Goal: Transaction & Acquisition: Subscribe to service/newsletter

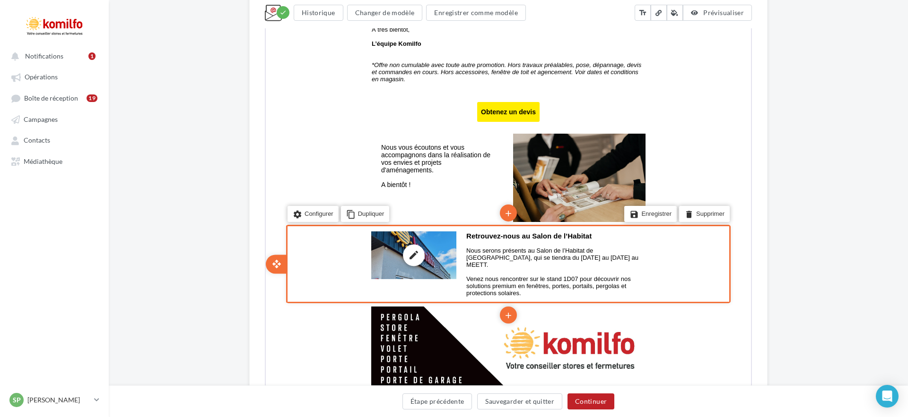
click at [425, 257] on div "edit photo_library rounded_corner crop link style" at bounding box center [412, 255] width 85 height 48
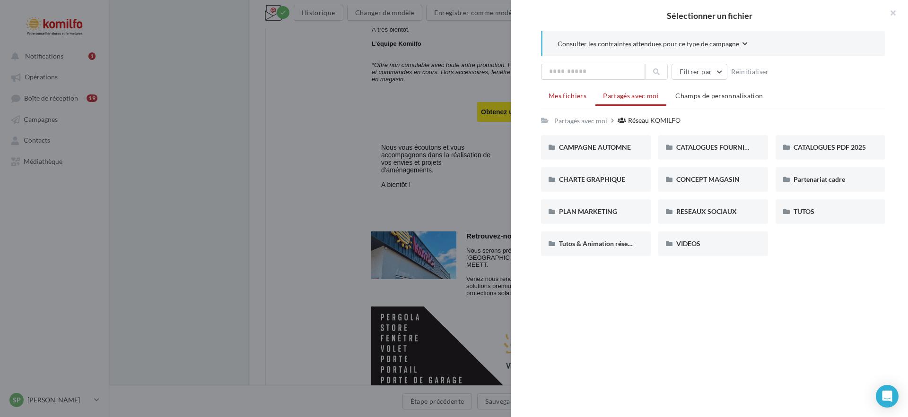
click at [567, 97] on span "Mes fichiers" at bounding box center [567, 96] width 38 height 8
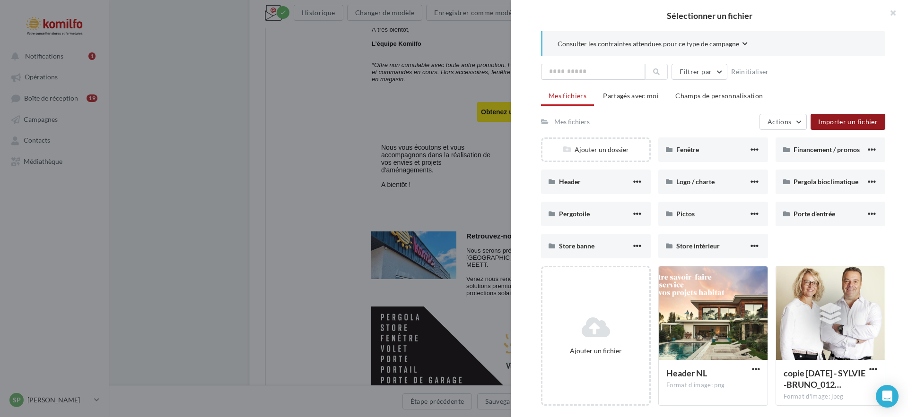
click at [867, 122] on span "Importer un fichier" at bounding box center [848, 122] width 60 height 8
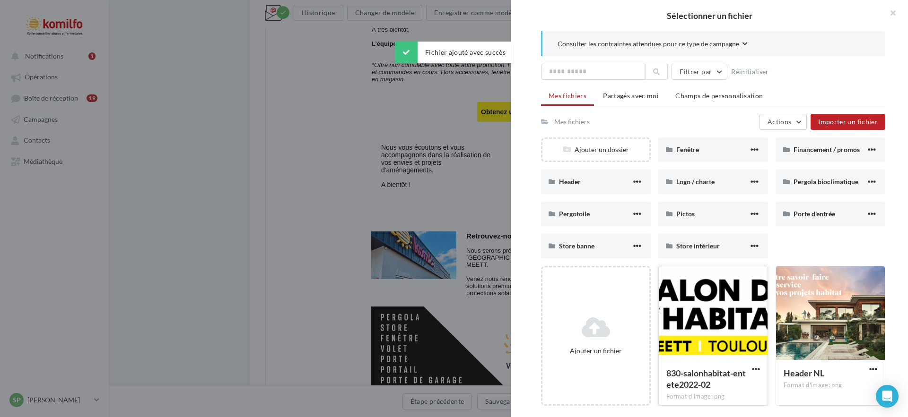
click at [723, 293] on div at bounding box center [713, 314] width 109 height 95
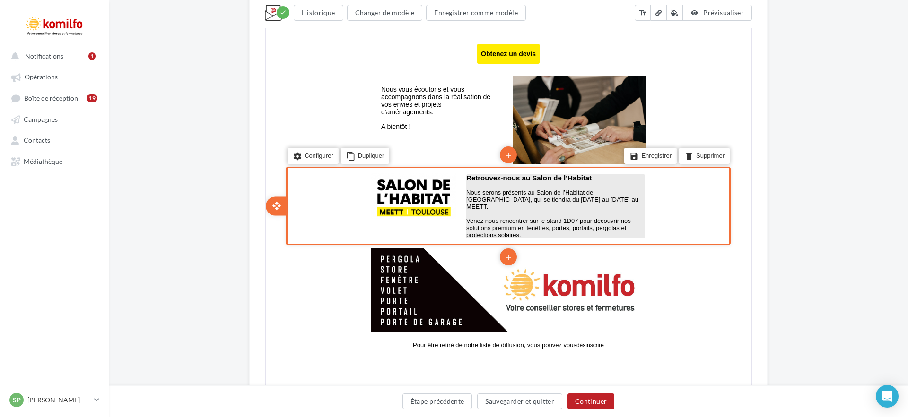
scroll to position [725, 0]
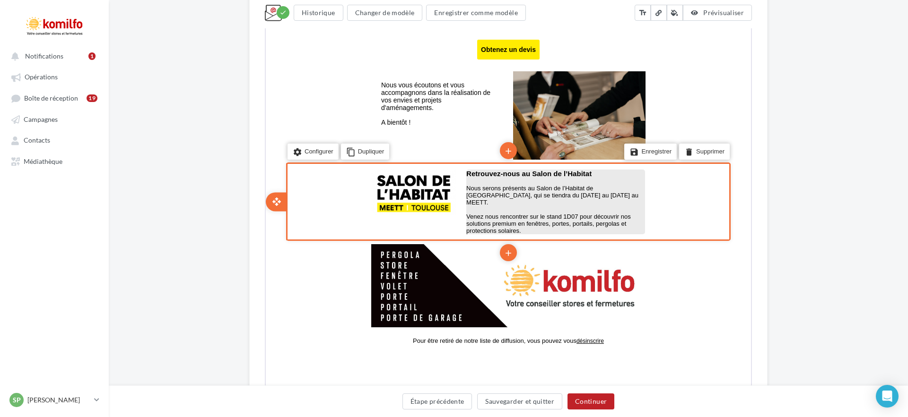
click at [517, 220] on p "Venez nous rencontrer sur le stand 1D07 pour découvrir nos solutions premium en…" at bounding box center [554, 222] width 179 height 21
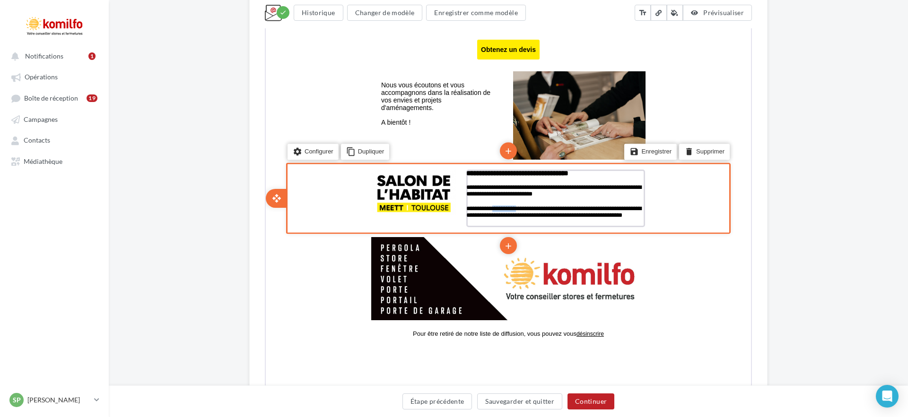
click at [517, 220] on p "**********" at bounding box center [554, 215] width 179 height 21
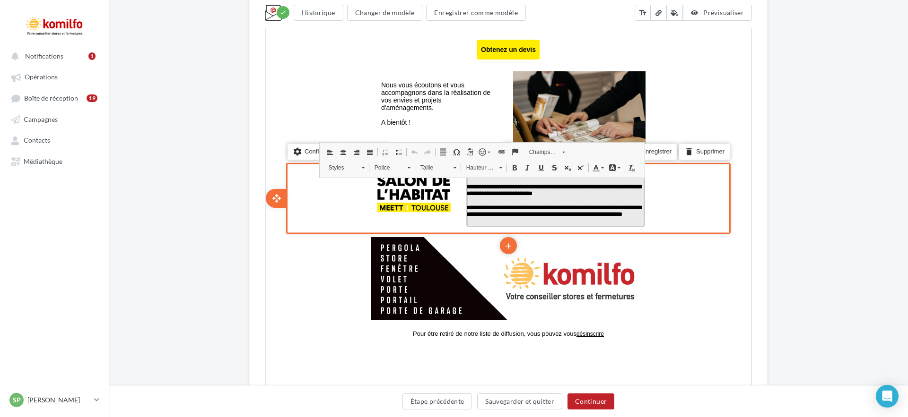
click at [506, 224] on p "**********" at bounding box center [554, 214] width 179 height 21
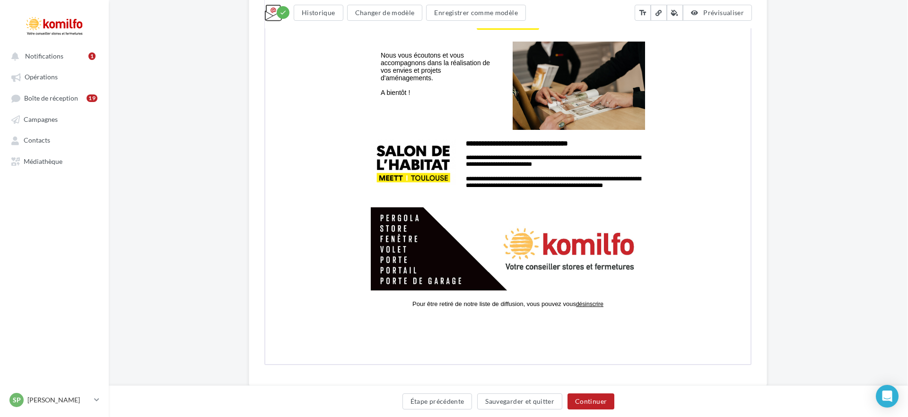
scroll to position [772, 0]
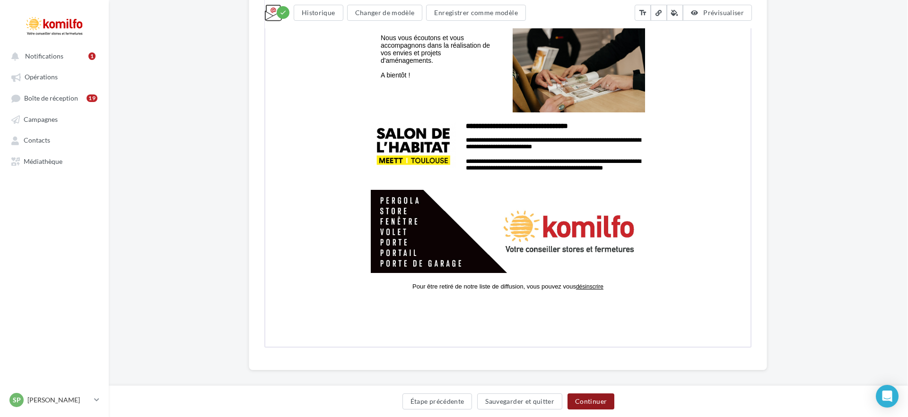
click at [596, 399] on button "Continuer" at bounding box center [590, 402] width 47 height 16
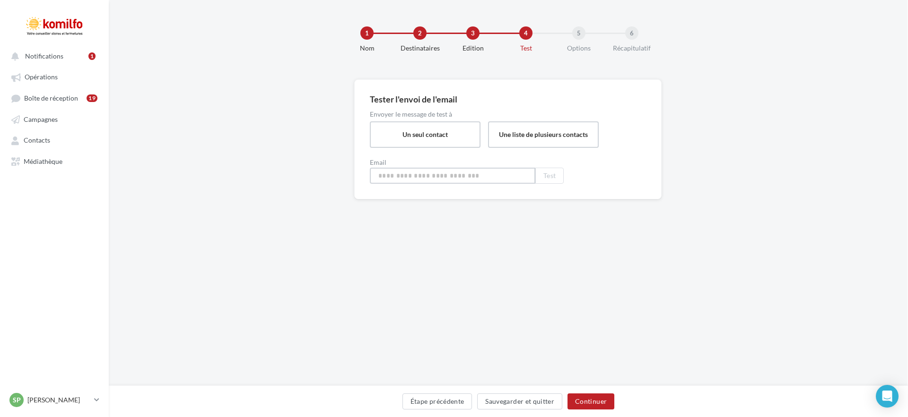
click at [457, 181] on input "email" at bounding box center [452, 176] width 165 height 16
type input "**********"
click at [537, 181] on button "Test" at bounding box center [549, 179] width 28 height 16
click at [584, 402] on button "Continuer" at bounding box center [590, 402] width 47 height 16
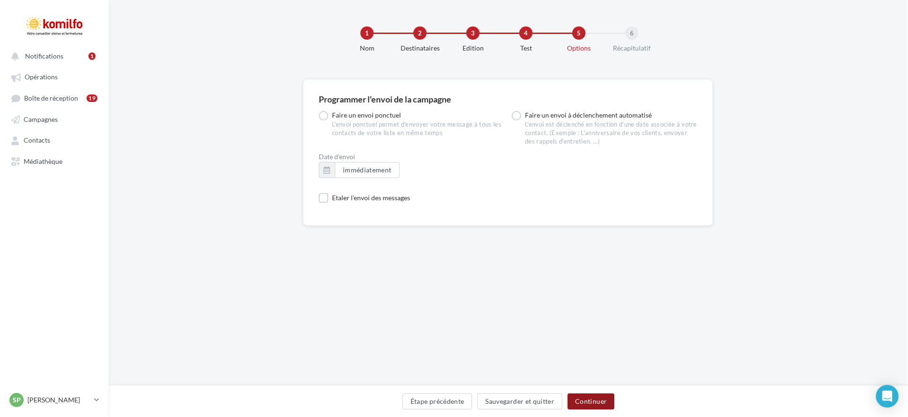
click at [579, 399] on button "Continuer" at bounding box center [590, 402] width 47 height 16
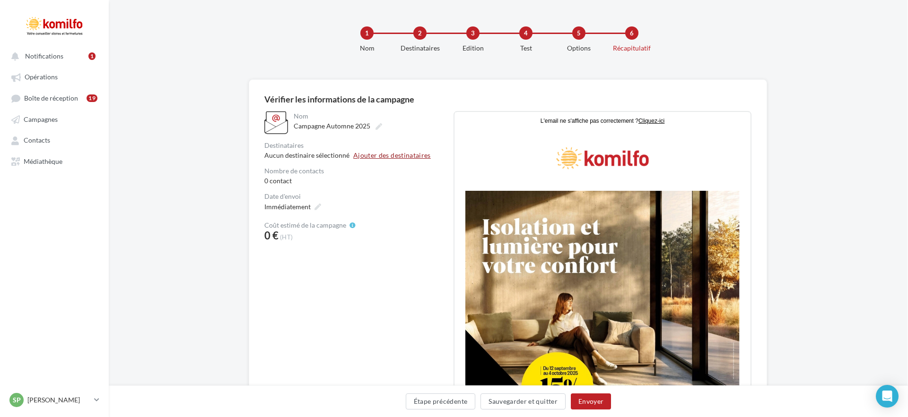
click at [385, 157] on button "Ajouter des destinataires" at bounding box center [392, 155] width 78 height 7
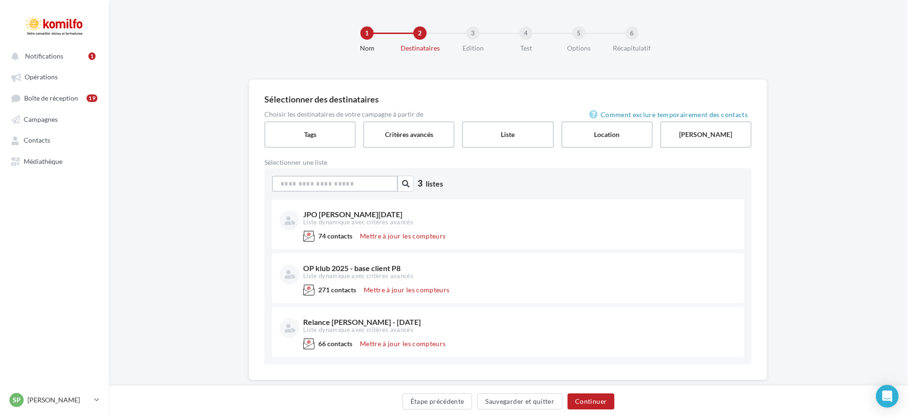
click at [337, 182] on input at bounding box center [335, 184] width 126 height 16
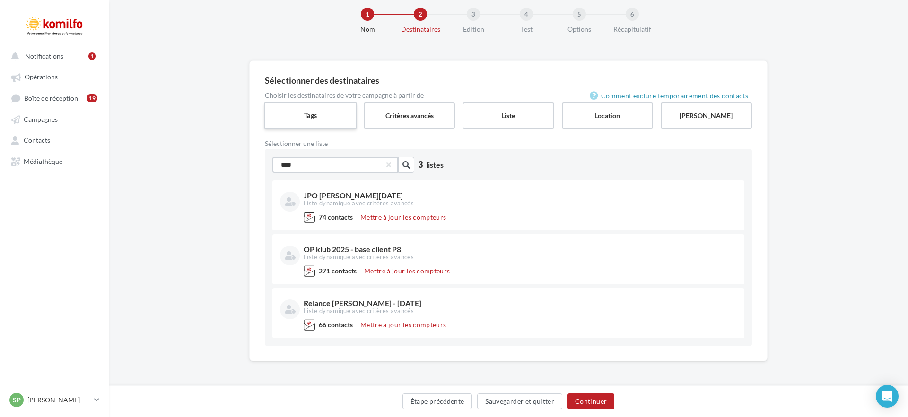
type input "****"
drag, startPoint x: 312, startPoint y: 110, endPoint x: 322, endPoint y: 119, distance: 13.4
click at [312, 111] on label "Tags" at bounding box center [310, 115] width 93 height 27
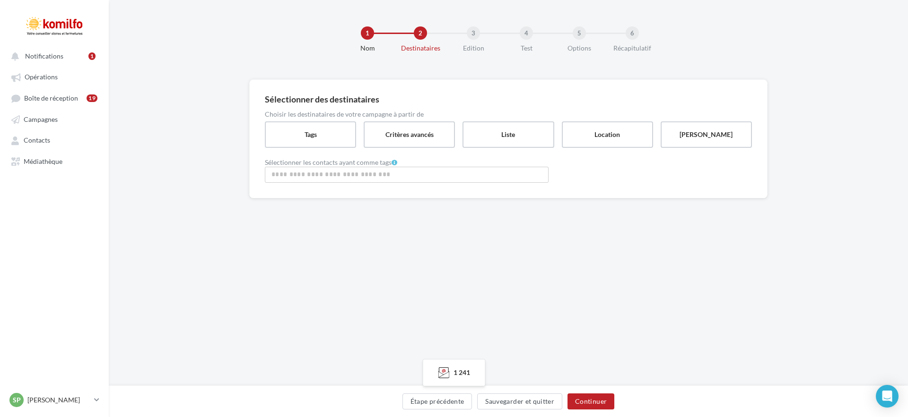
click at [354, 171] on input "Rechercher ou sélectionner un tag" at bounding box center [406, 174] width 279 height 11
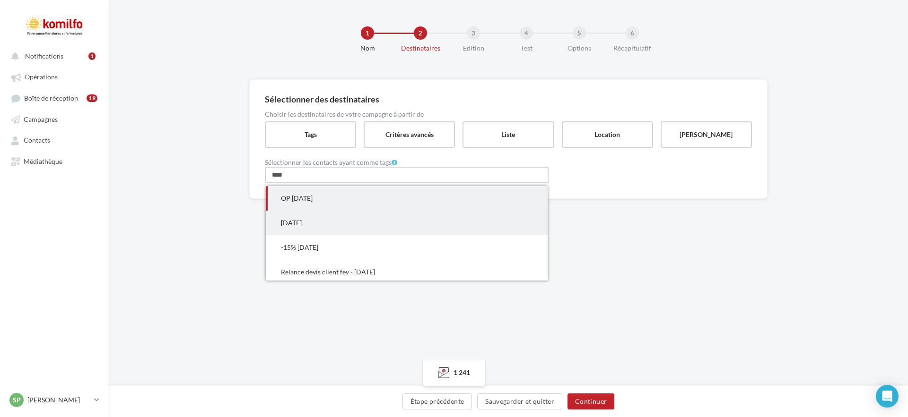
type input "****"
click at [356, 221] on span "[DATE]" at bounding box center [407, 223] width 282 height 25
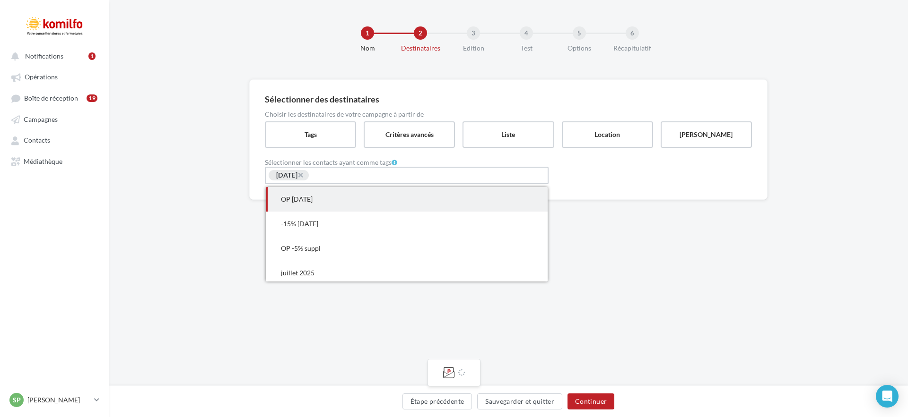
click at [350, 177] on input "Rechercher ou sélectionner un tag" at bounding box center [345, 176] width 70 height 11
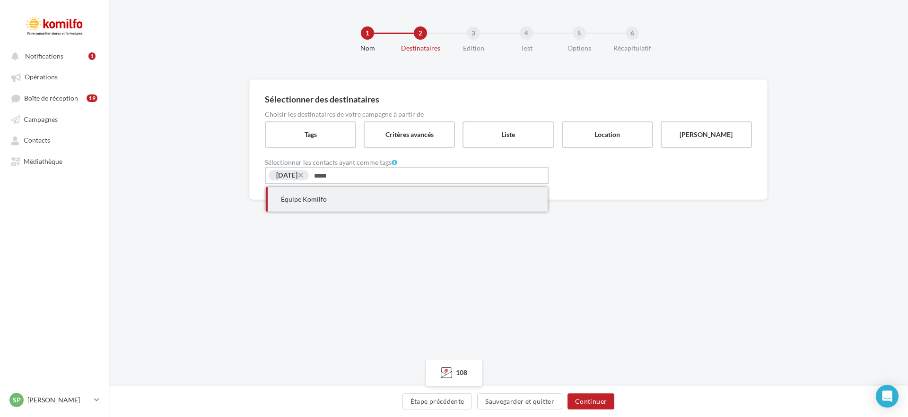
type input "*****"
click at [352, 193] on span "Équipe Komilfo" at bounding box center [407, 199] width 282 height 25
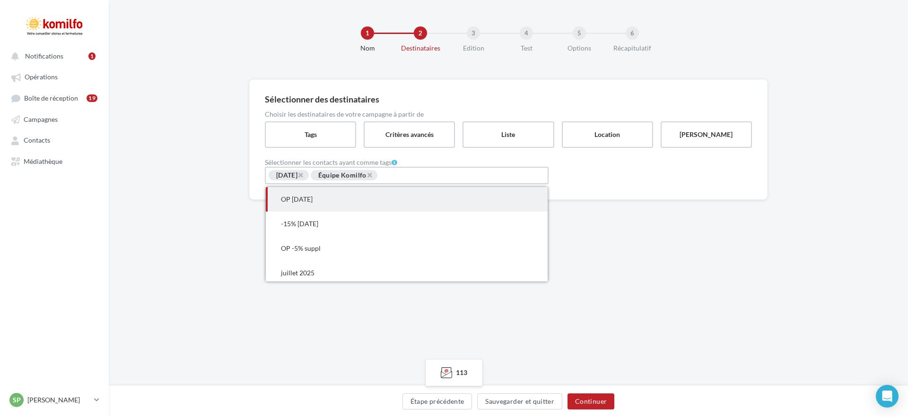
click at [406, 178] on input "Rechercher ou sélectionner un tag" at bounding box center [413, 176] width 70 height 11
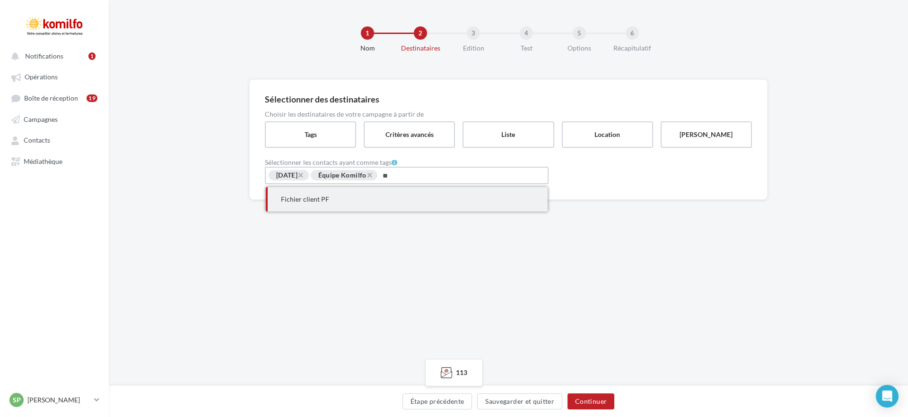
type input "**"
click at [322, 195] on span "Fichier client PF" at bounding box center [305, 199] width 48 height 8
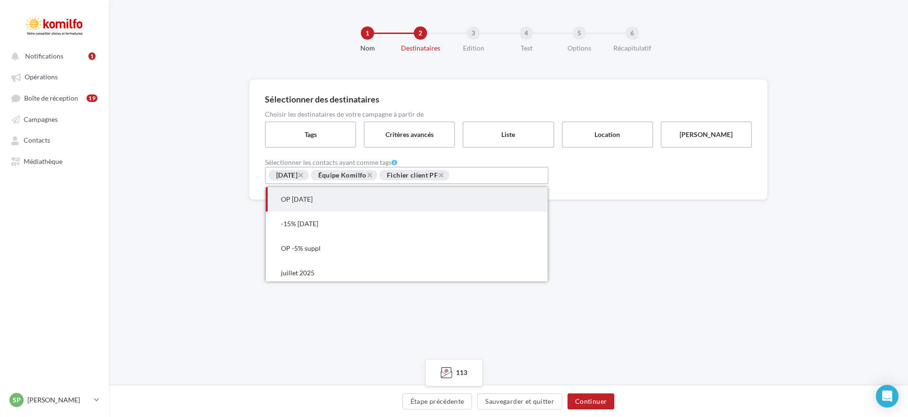
click at [475, 176] on input "Rechercher ou sélectionner un tag" at bounding box center [485, 176] width 70 height 11
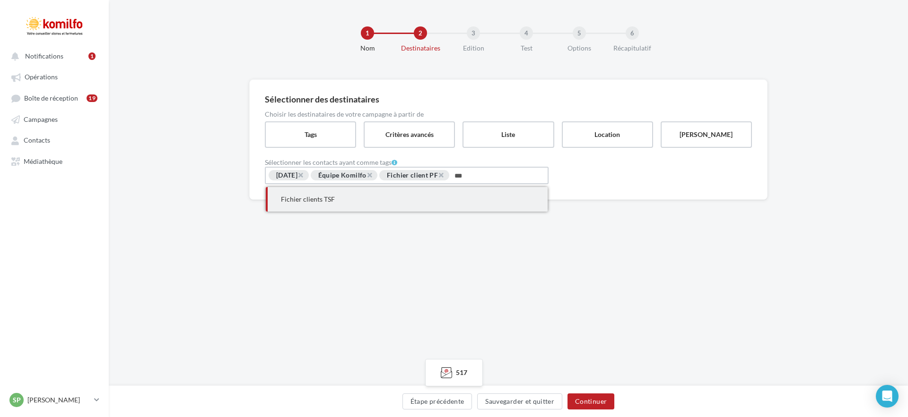
type input "***"
click at [426, 192] on span "Fichier clients TSF" at bounding box center [407, 199] width 282 height 25
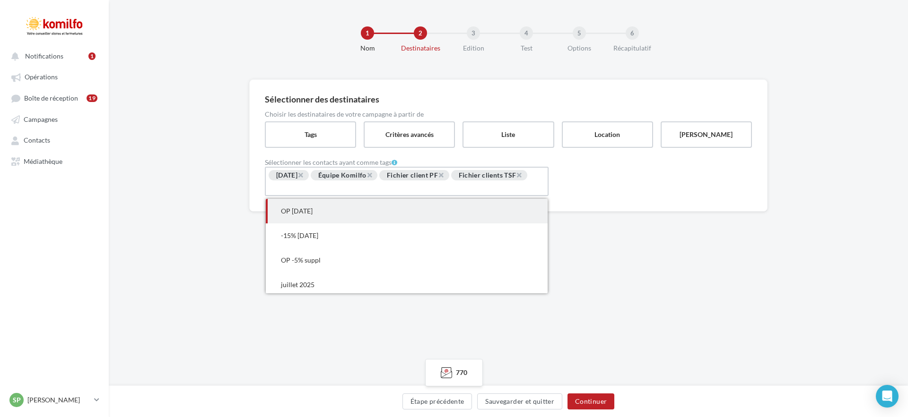
click at [641, 271] on div "1 Nom 2 Destinataires 3 Edition 4 Test 5 Options 6 Récapitulatif Sélectionner d…" at bounding box center [508, 193] width 799 height 386
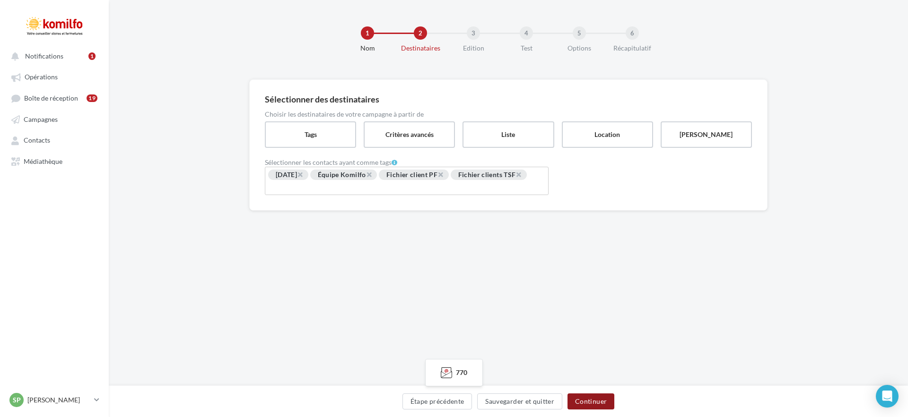
click at [598, 399] on button "Continuer" at bounding box center [590, 402] width 47 height 16
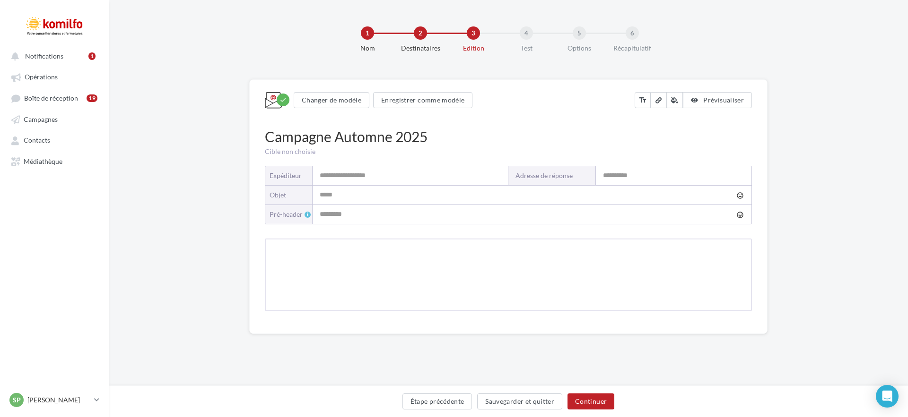
type input "**********"
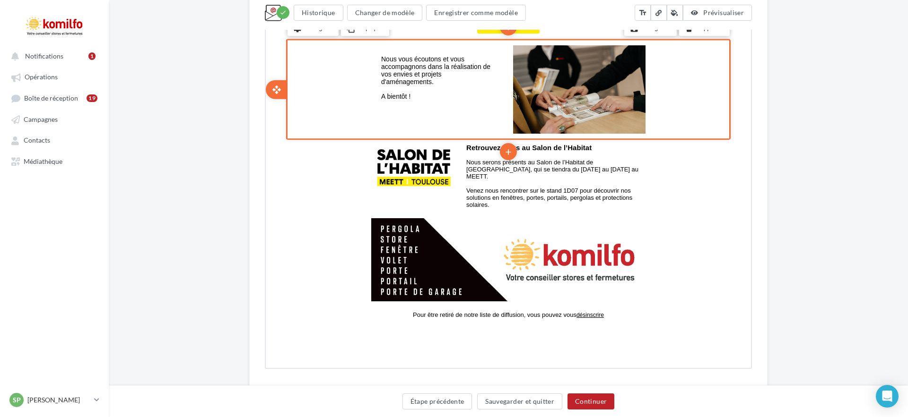
scroll to position [782, 0]
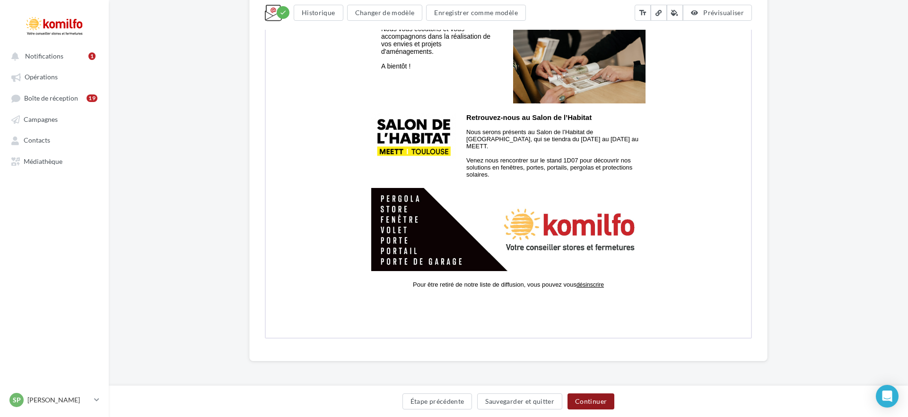
click at [601, 398] on button "Continuer" at bounding box center [590, 402] width 47 height 16
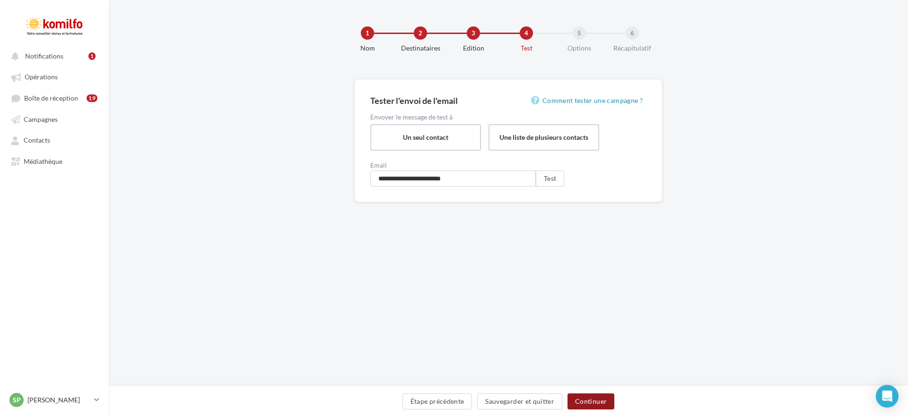
click at [602, 401] on button "Continuer" at bounding box center [590, 402] width 47 height 16
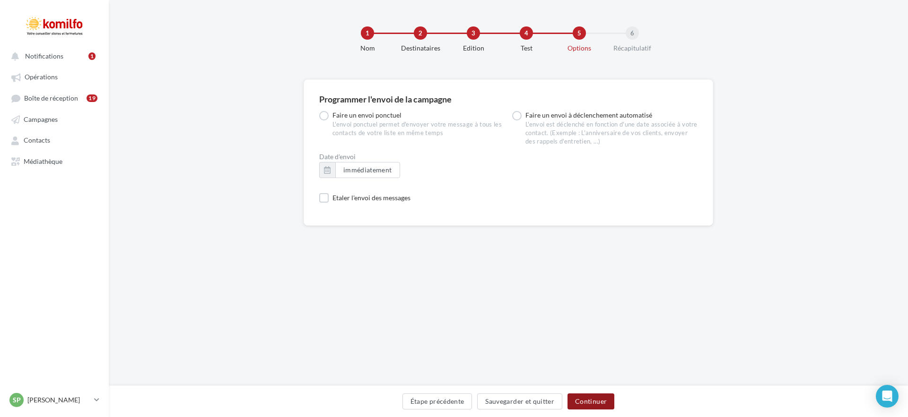
click at [602, 401] on button "Continuer" at bounding box center [590, 402] width 47 height 16
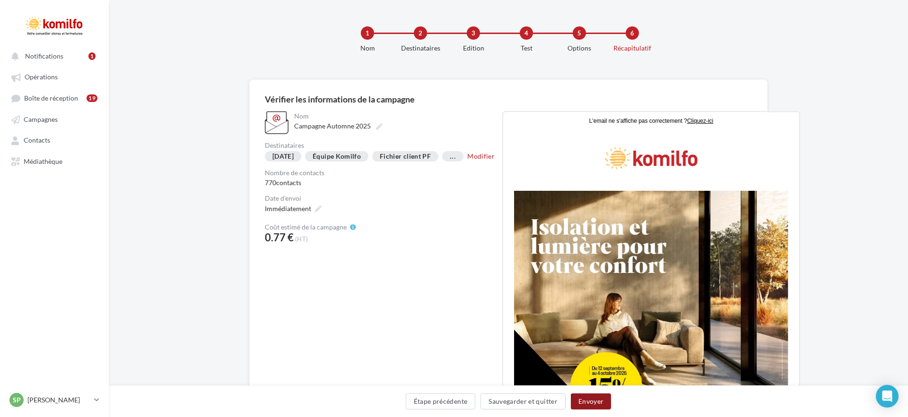
click at [602, 401] on button "Envoyer" at bounding box center [591, 402] width 40 height 16
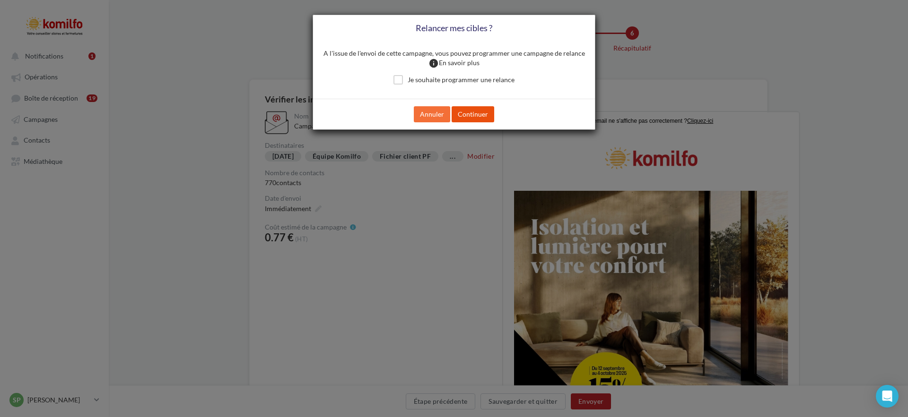
click at [471, 112] on button "Continuer" at bounding box center [472, 114] width 43 height 16
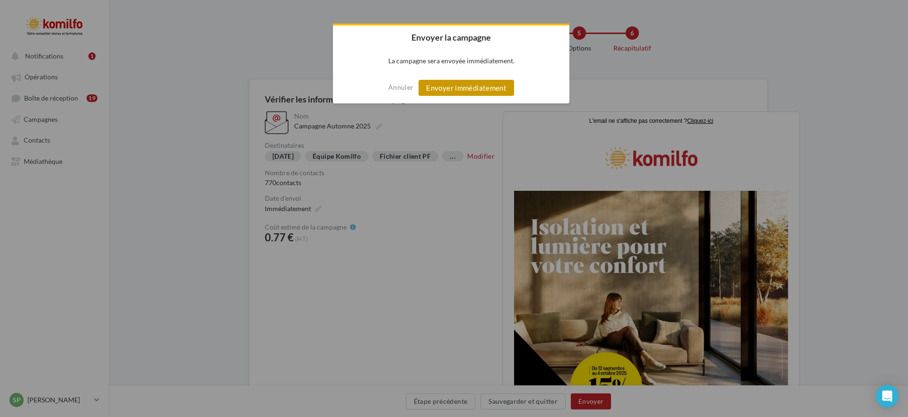
click at [453, 89] on button "Envoyer immédiatement" at bounding box center [465, 88] width 95 height 16
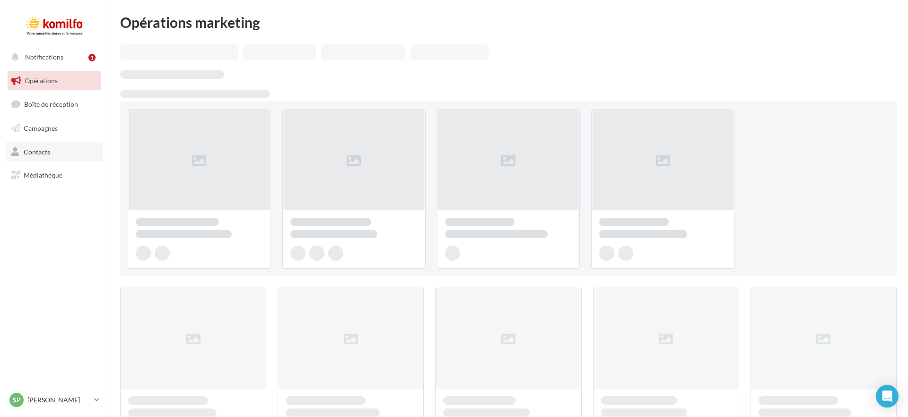
click at [53, 147] on link "Contacts" at bounding box center [54, 152] width 97 height 20
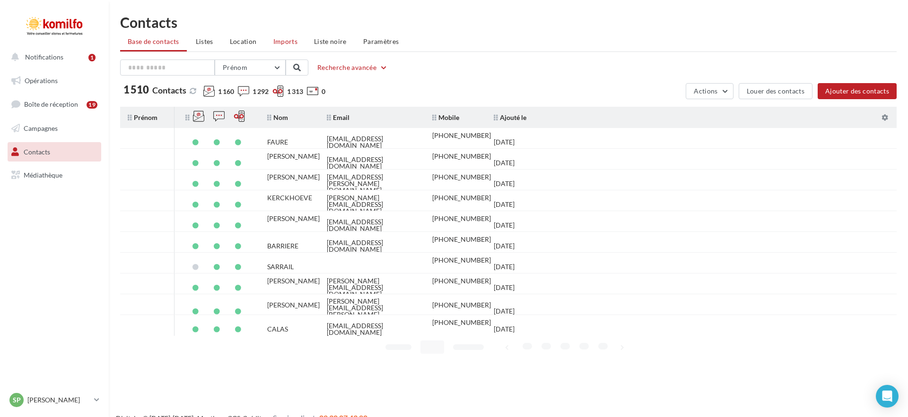
click at [278, 41] on span "Imports" at bounding box center [285, 41] width 24 height 8
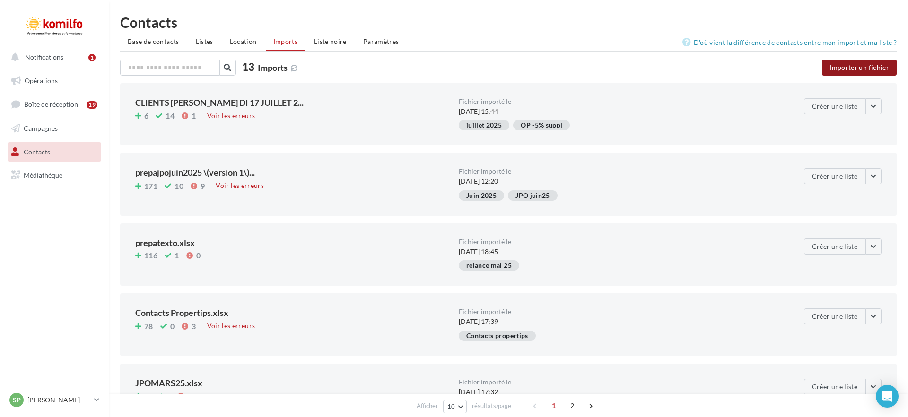
click at [830, 68] on button "Importer un fichier" at bounding box center [859, 68] width 75 height 16
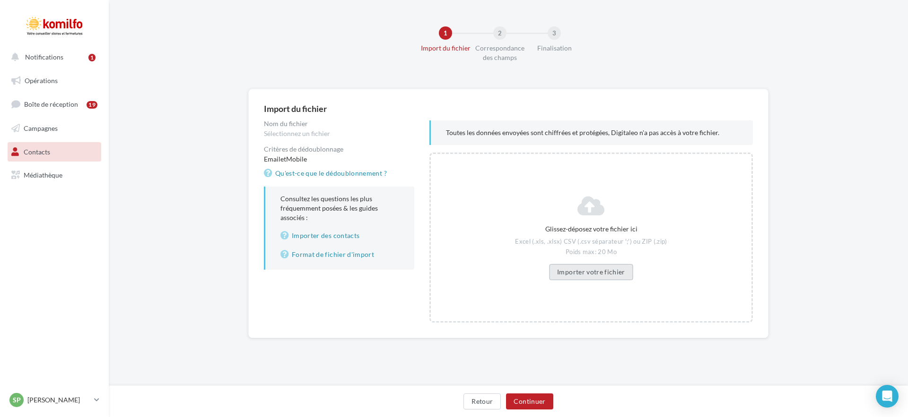
click at [574, 268] on button "Importer votre fichier" at bounding box center [591, 272] width 84 height 16
click at [540, 399] on button "Continuer" at bounding box center [529, 402] width 47 height 16
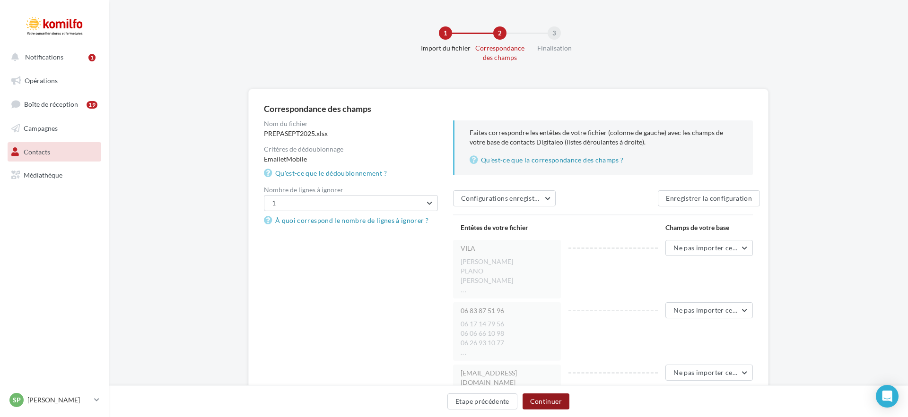
scroll to position [57, 0]
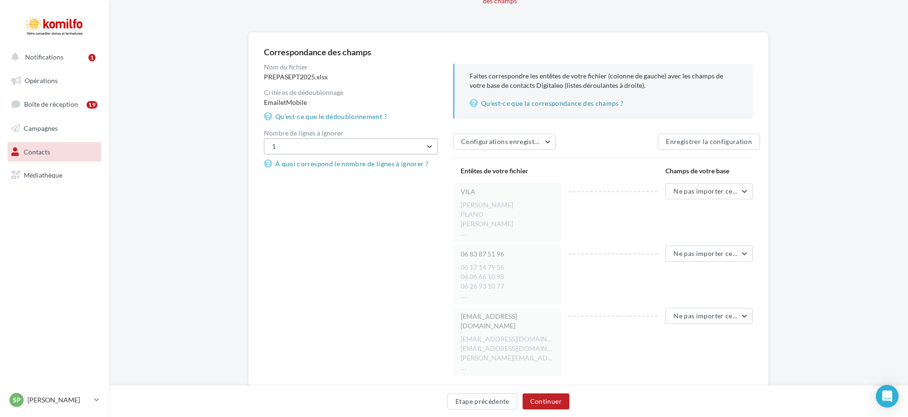
click at [401, 154] on button "1" at bounding box center [351, 147] width 174 height 16
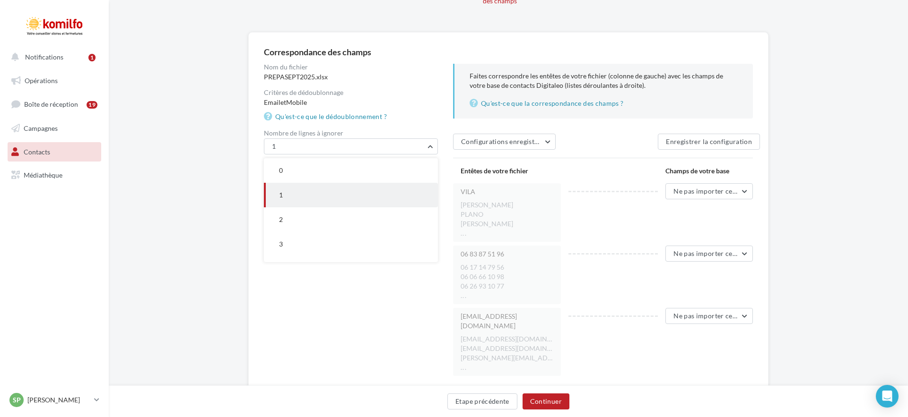
drag, startPoint x: 388, startPoint y: 167, endPoint x: 422, endPoint y: 168, distance: 34.0
click at [388, 167] on button "0" at bounding box center [351, 170] width 174 height 25
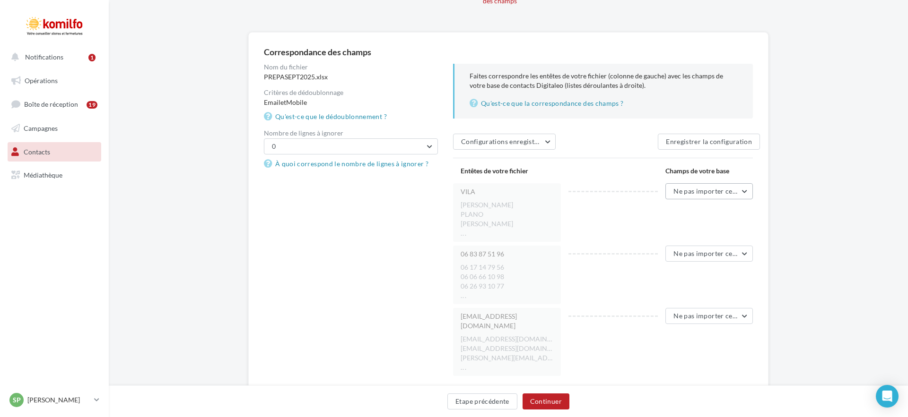
click at [728, 196] on button "Ne pas importer cette colonne" at bounding box center [708, 191] width 87 height 16
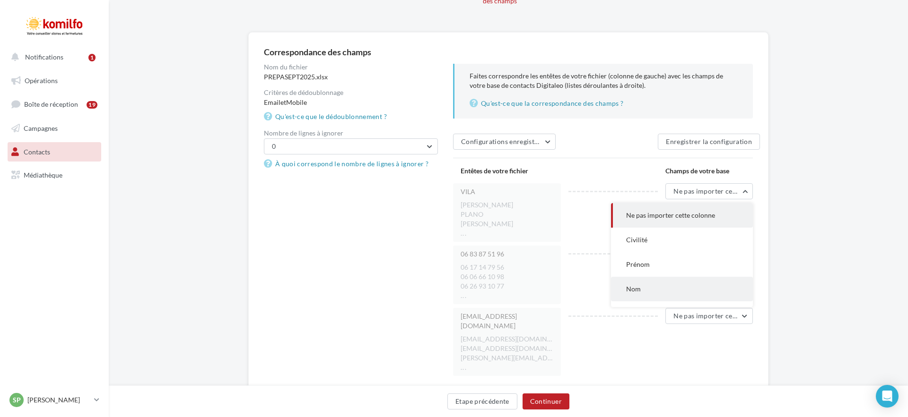
click at [674, 281] on button "Nom" at bounding box center [682, 289] width 142 height 25
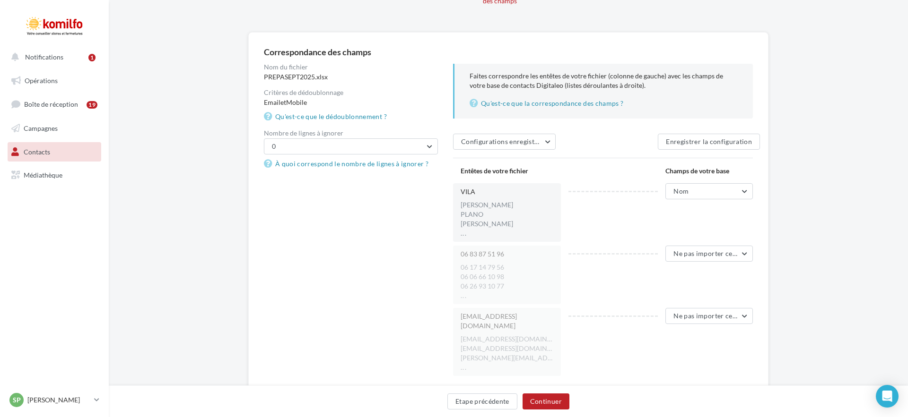
scroll to position [81, 0]
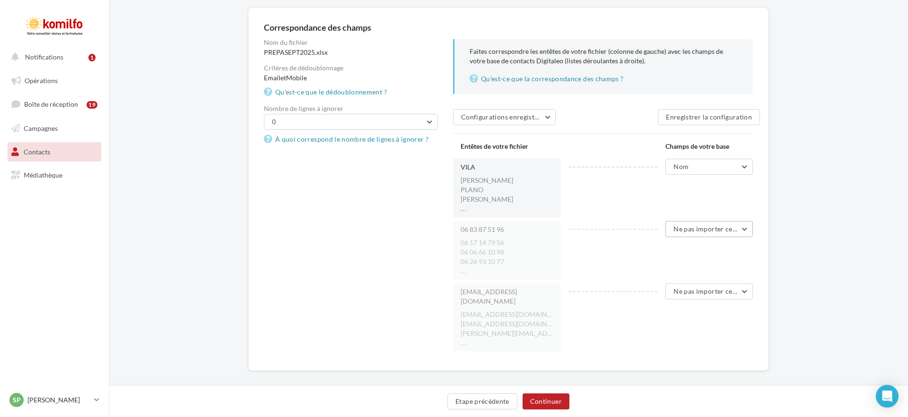
click at [700, 233] on button "Ne pas importer cette colonne" at bounding box center [708, 229] width 87 height 16
click at [671, 312] on button "Mobile" at bounding box center [682, 308] width 142 height 25
click at [714, 297] on button "Ne pas importer cette colonne" at bounding box center [708, 292] width 87 height 16
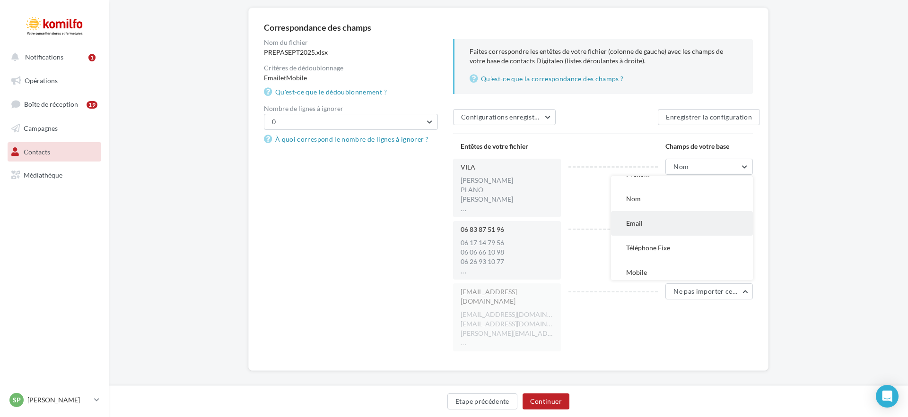
click at [657, 226] on button "Email" at bounding box center [682, 223] width 142 height 25
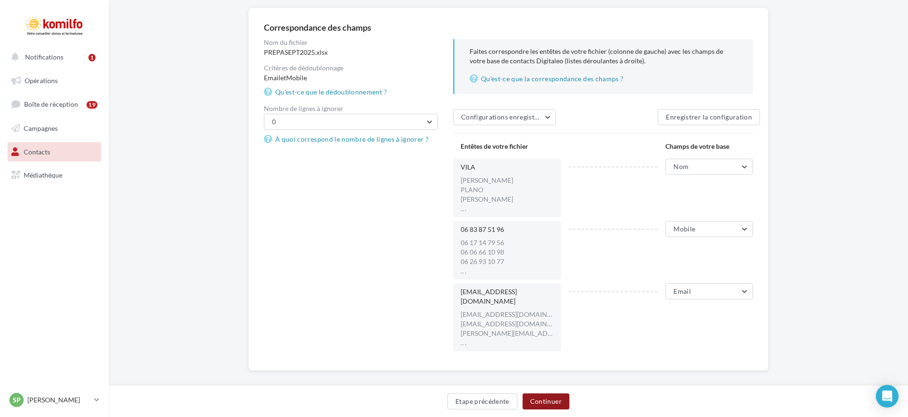
click at [553, 399] on button "Continuer" at bounding box center [545, 402] width 47 height 16
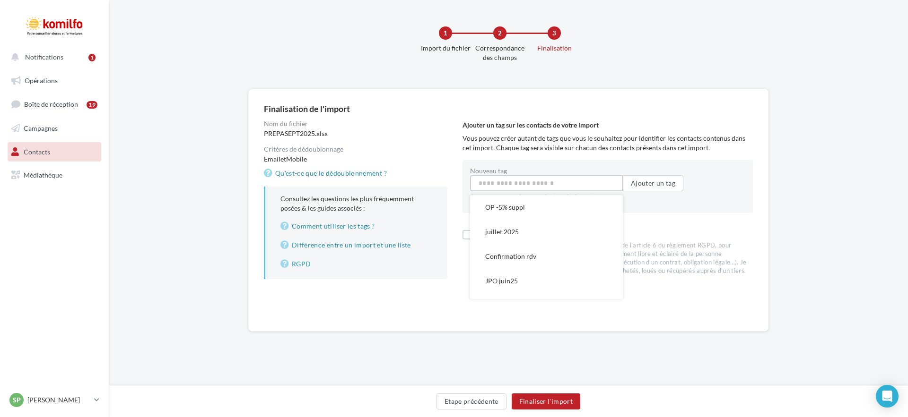
click at [575, 188] on input "Nouveau tag" at bounding box center [546, 183] width 153 height 16
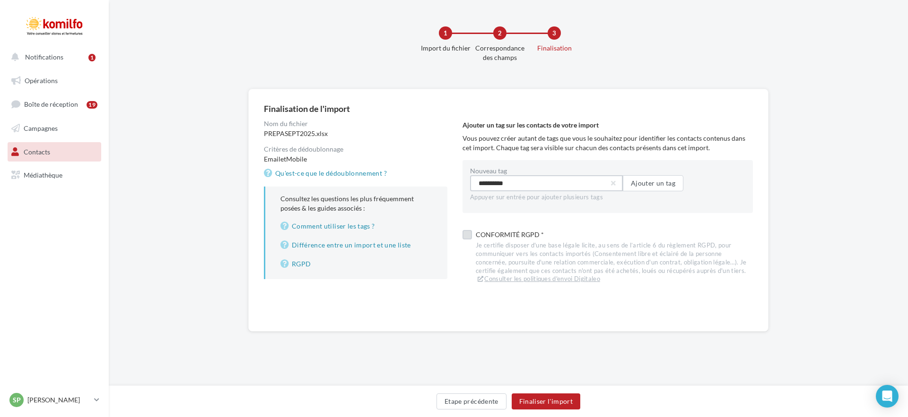
type input "**********"
drag, startPoint x: 477, startPoint y: 237, endPoint x: 609, endPoint y: 226, distance: 133.3
click at [478, 237] on div "Conformité RGPD *" at bounding box center [614, 237] width 277 height 13
click at [654, 183] on button "Ajouter un tag" at bounding box center [653, 183] width 61 height 16
click at [555, 185] on input "Nouveau tag" at bounding box center [546, 183] width 153 height 16
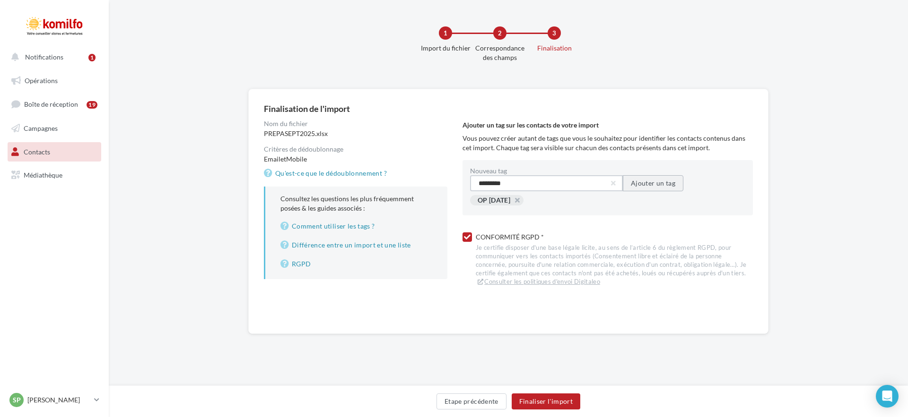
type input "*********"
click at [659, 184] on button "Ajouter un tag" at bounding box center [653, 183] width 61 height 16
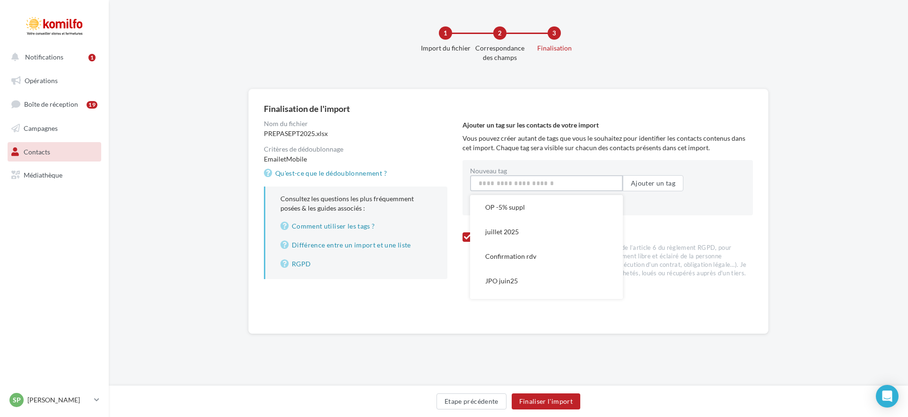
click at [578, 186] on input "Nouveau tag" at bounding box center [546, 183] width 153 height 16
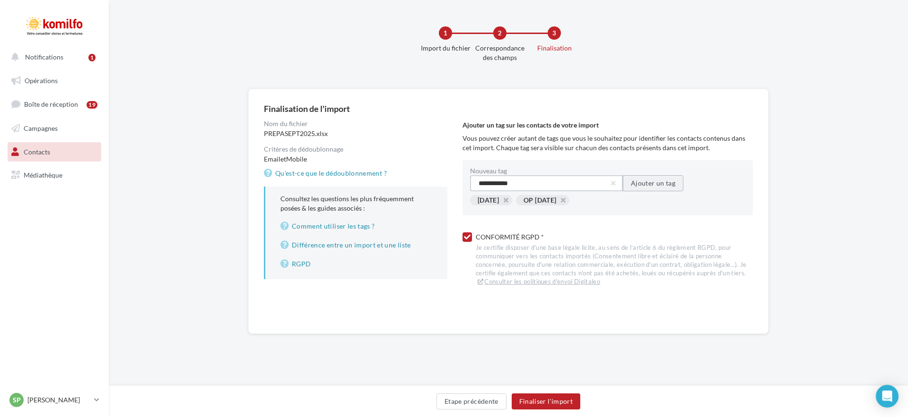
type input "**********"
click at [666, 182] on button "Ajouter un tag" at bounding box center [653, 183] width 61 height 16
click at [538, 402] on button "Finaliser l'import" at bounding box center [545, 402] width 69 height 16
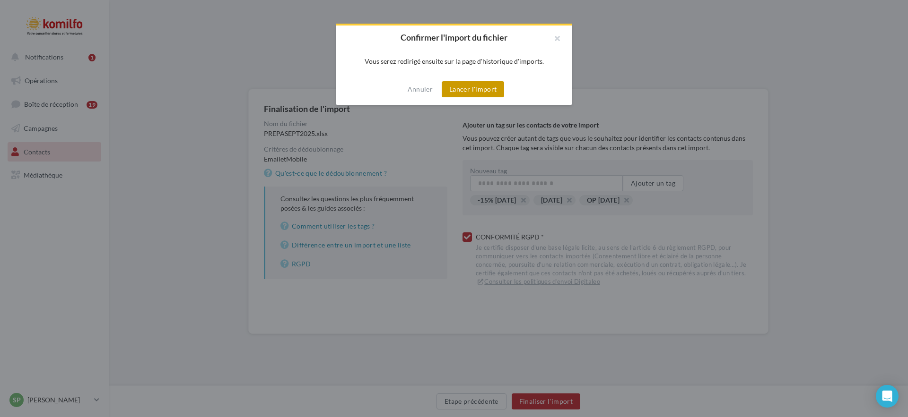
click at [484, 90] on button "Lancer l'import" at bounding box center [473, 89] width 62 height 16
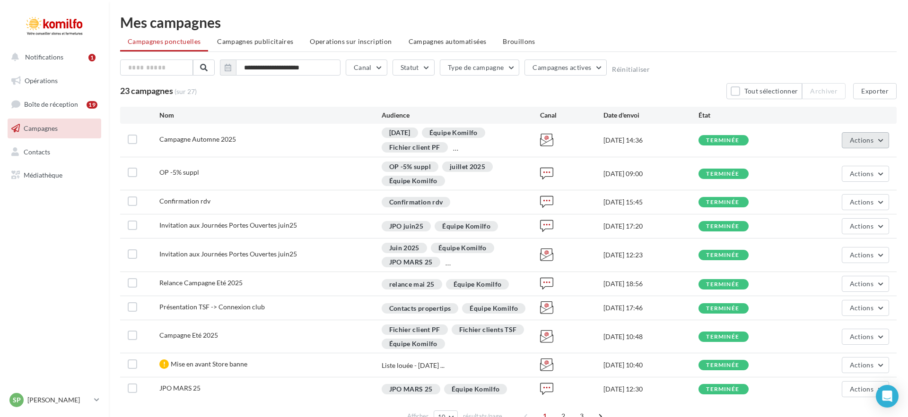
click at [875, 141] on button "Actions" at bounding box center [864, 140] width 47 height 16
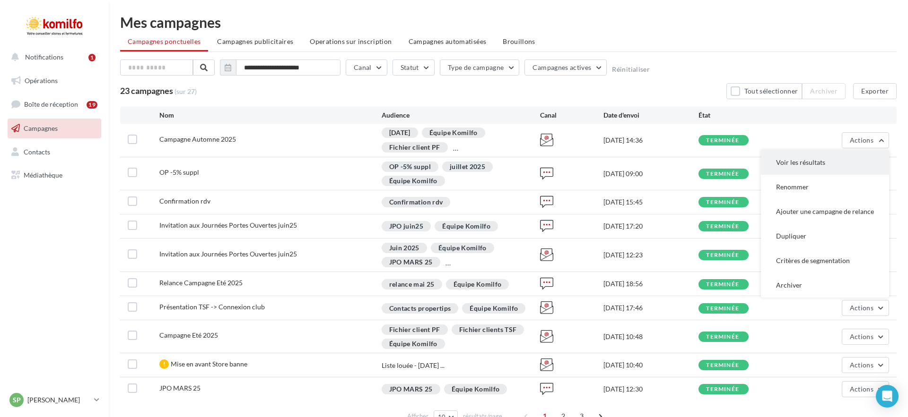
click at [852, 157] on button "Voir les résultats" at bounding box center [825, 162] width 128 height 25
